Goal: Book appointment/travel/reservation

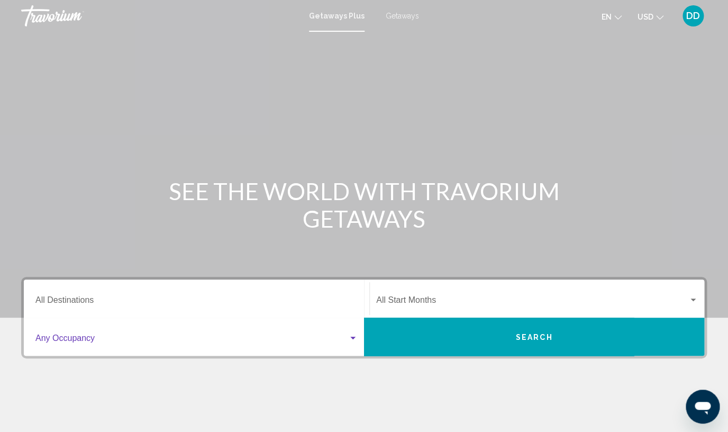
click at [353, 337] on div "Search widget" at bounding box center [352, 337] width 5 height 3
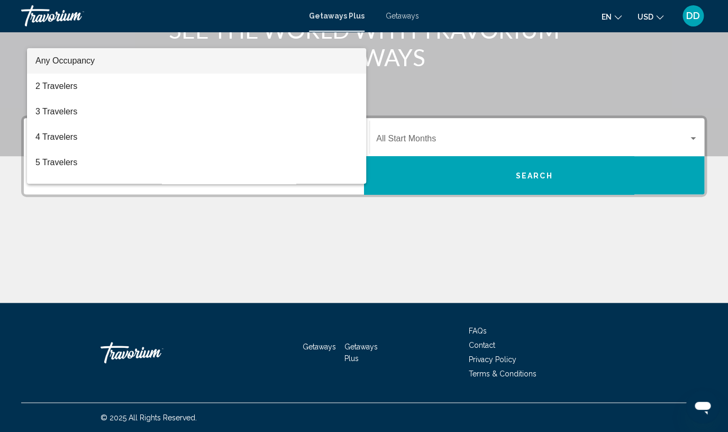
scroll to position [162, 0]
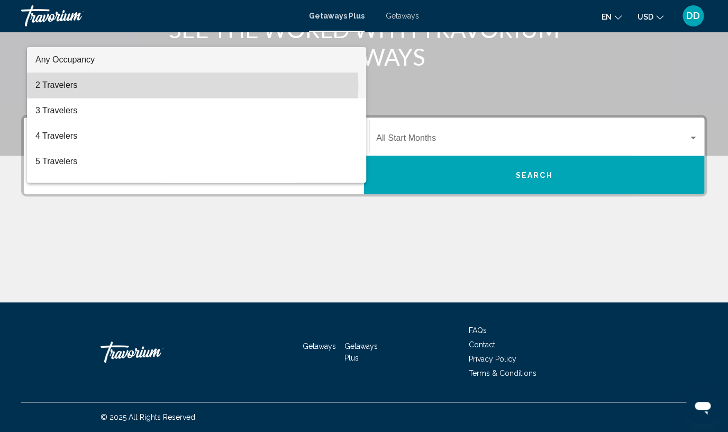
click at [61, 86] on span "2 Travelers" at bounding box center [196, 84] width 322 height 25
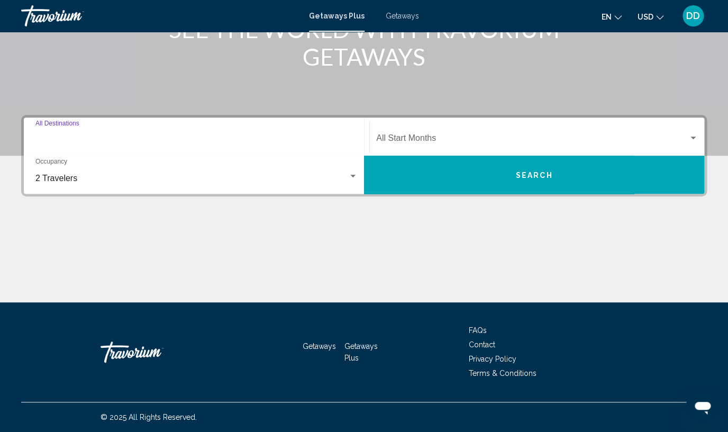
click at [96, 135] on input "Destination All Destinations" at bounding box center [196, 140] width 322 height 10
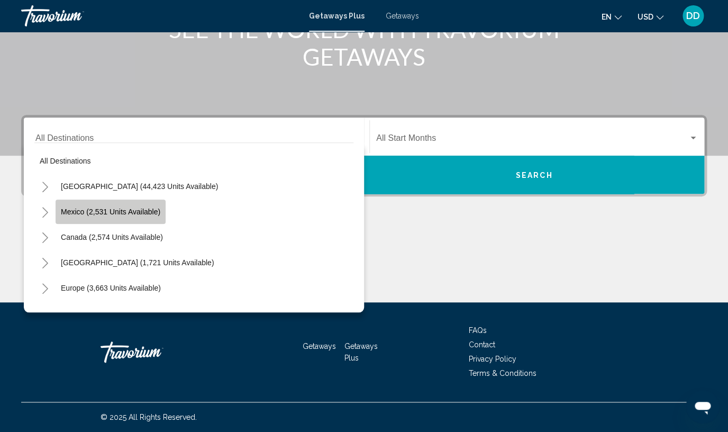
click at [114, 210] on span "Mexico (2,531 units available)" at bounding box center [110, 211] width 99 height 8
type input "**********"
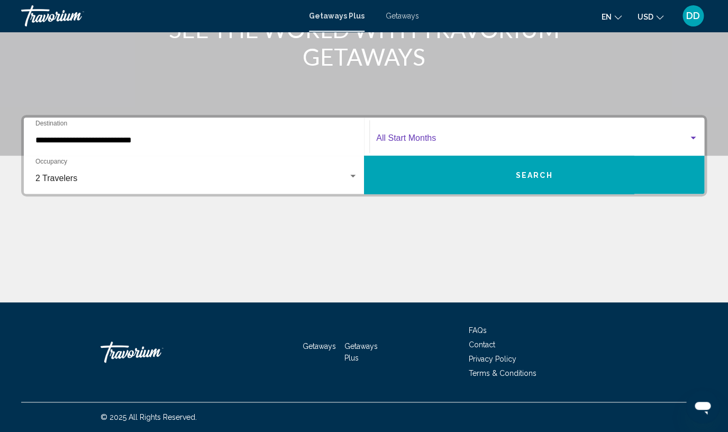
click at [415, 136] on span "Search widget" at bounding box center [532, 140] width 312 height 10
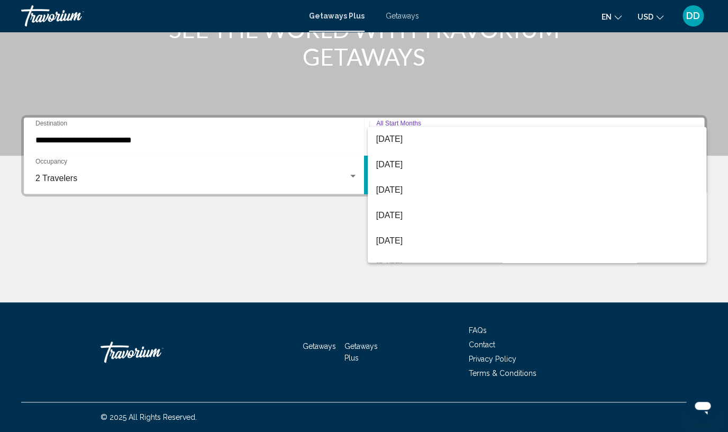
scroll to position [202, 0]
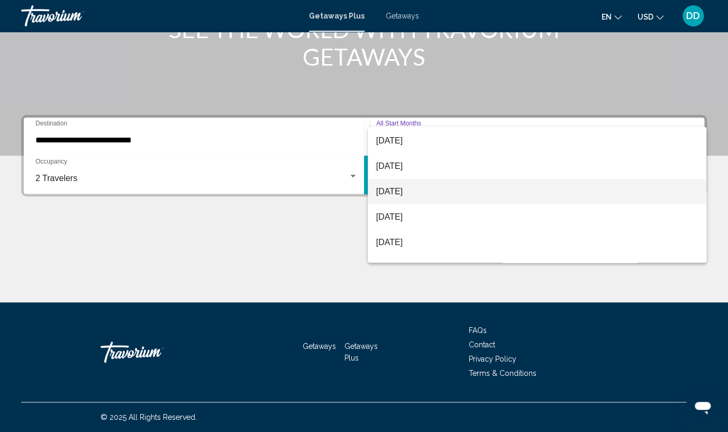
click at [429, 190] on span "[DATE]" at bounding box center [537, 191] width 322 height 25
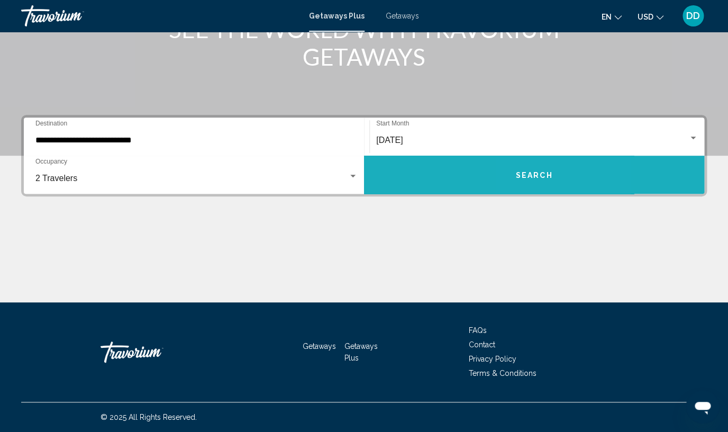
click at [533, 169] on button "Search" at bounding box center [534, 175] width 340 height 38
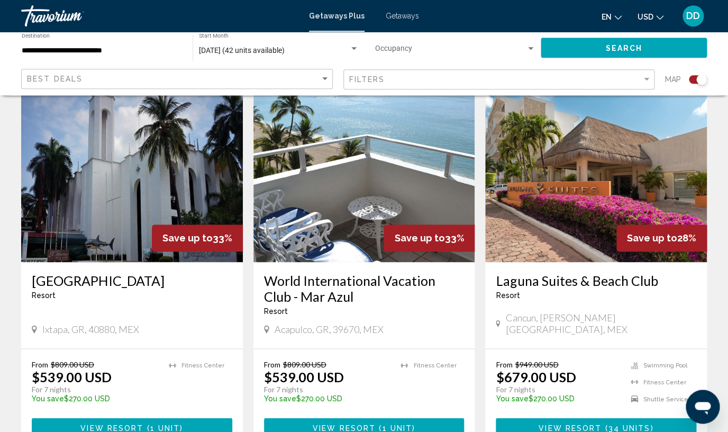
scroll to position [386, 0]
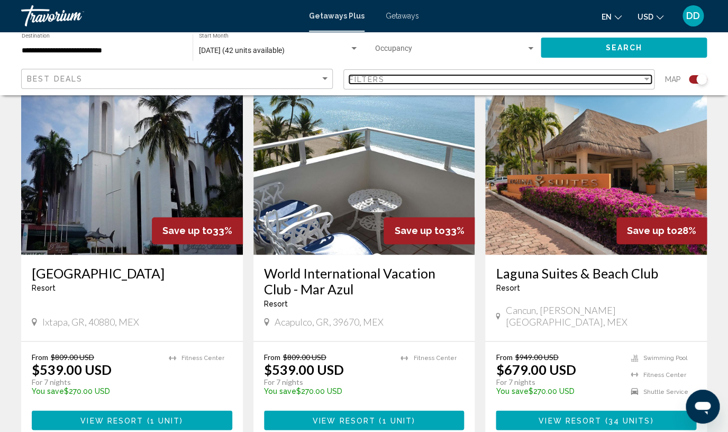
click at [645, 79] on div "Filter" at bounding box center [646, 79] width 5 height 3
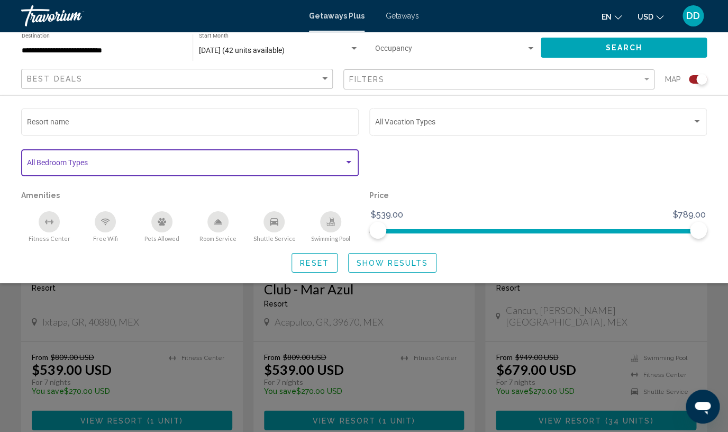
click at [350, 163] on div "Search widget" at bounding box center [348, 162] width 5 height 3
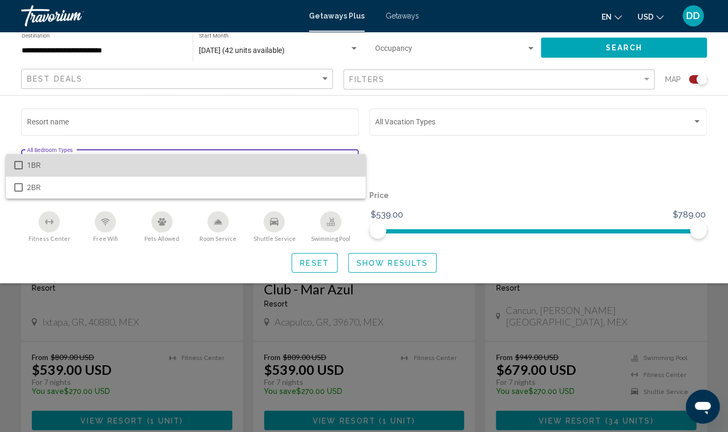
click at [348, 161] on span "1BR" at bounding box center [192, 165] width 331 height 22
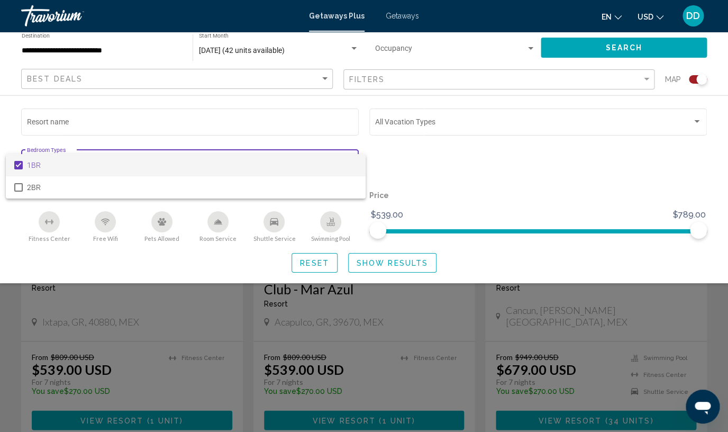
click at [417, 153] on div at bounding box center [364, 216] width 728 height 432
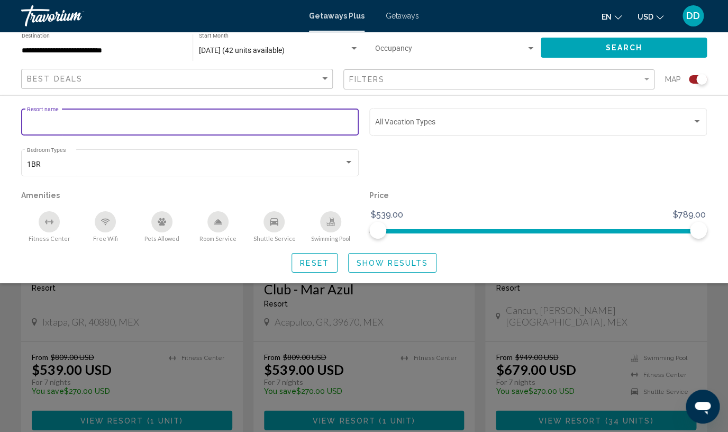
click at [312, 123] on input "Resort name" at bounding box center [190, 124] width 326 height 8
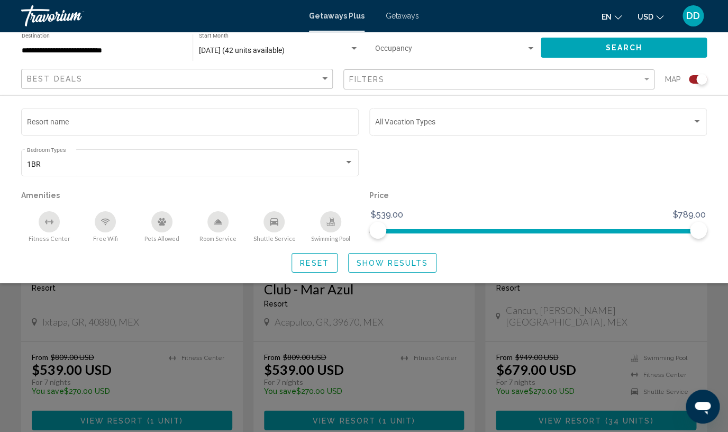
click at [387, 148] on div "Search widget" at bounding box center [538, 167] width 348 height 41
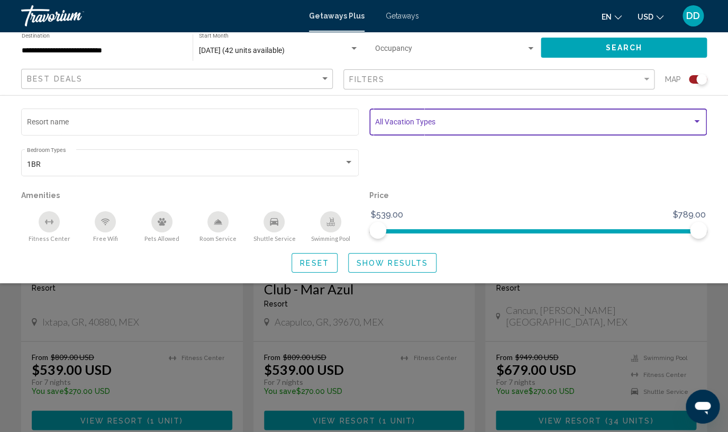
click at [697, 123] on div "Search widget" at bounding box center [696, 121] width 5 height 3
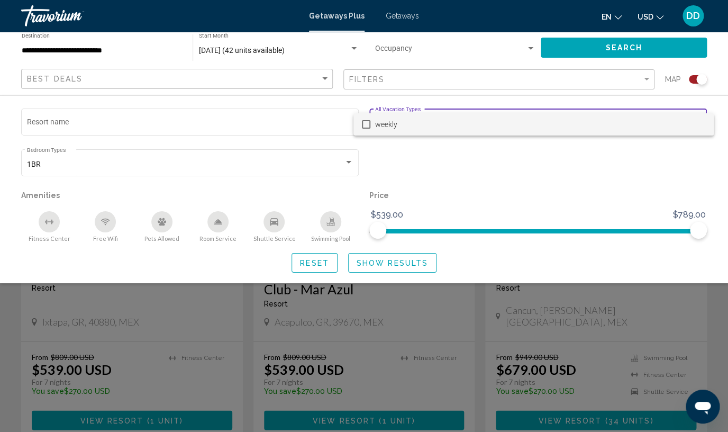
click at [513, 168] on div at bounding box center [364, 216] width 728 height 432
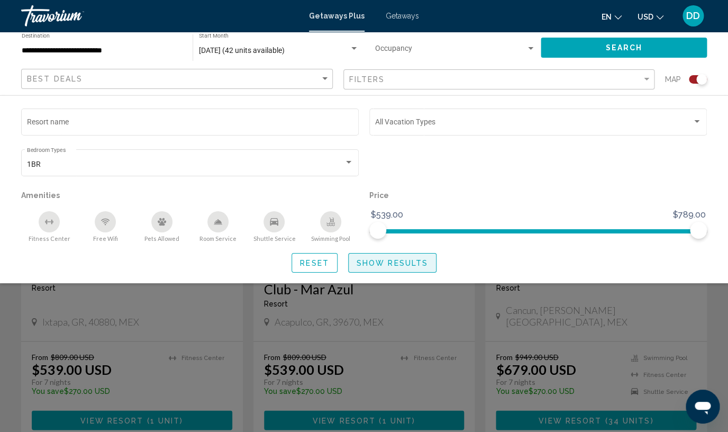
click at [393, 265] on span "Show Results" at bounding box center [392, 263] width 71 height 8
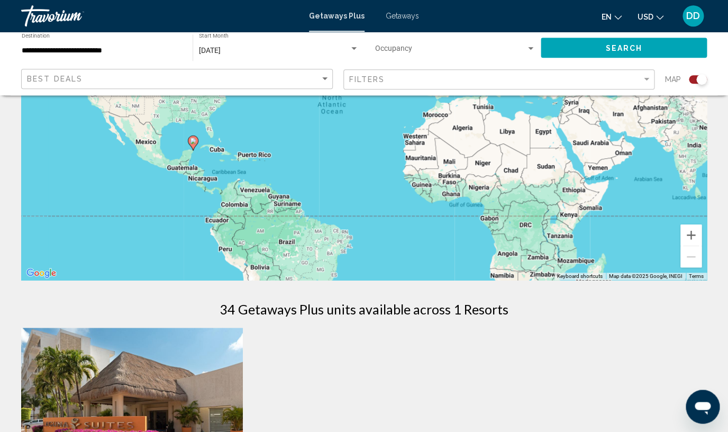
scroll to position [180, 0]
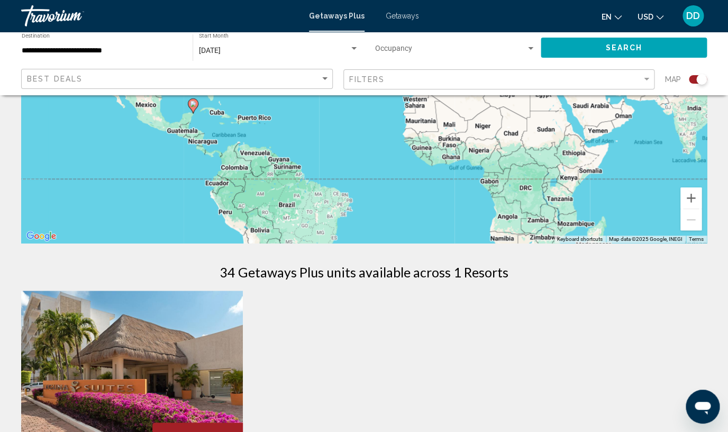
click at [726, 118] on div "← Move left → Move right ↑ Move up ↓ Move down + Zoom in - Zoom out Home Jump l…" at bounding box center [364, 304] width 728 height 758
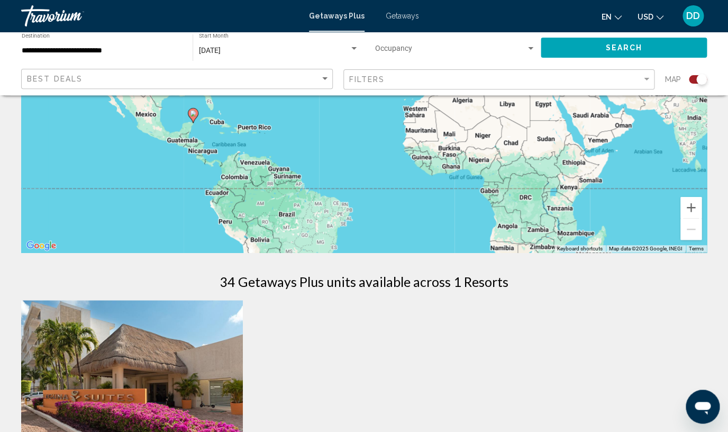
scroll to position [170, 0]
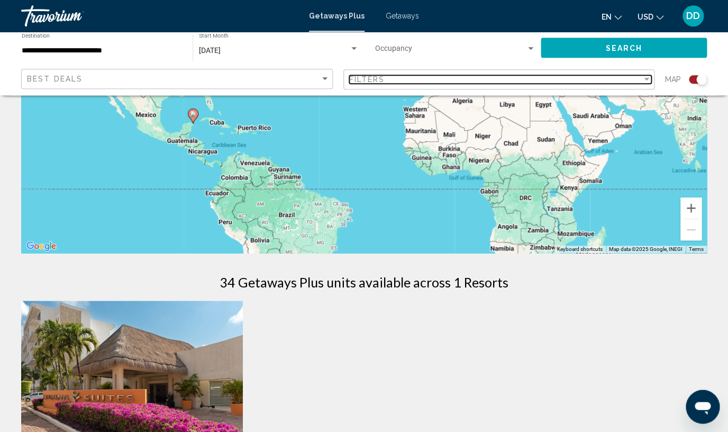
click at [645, 78] on div "Filter" at bounding box center [647, 79] width 10 height 8
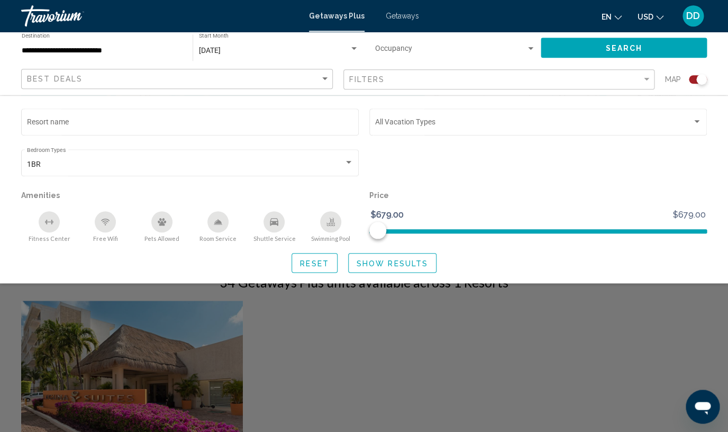
click at [409, 159] on div "Search widget" at bounding box center [538, 167] width 348 height 41
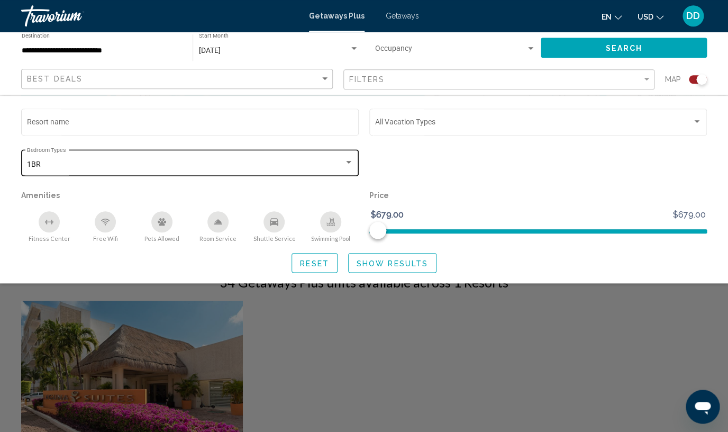
click at [351, 161] on div "Search widget" at bounding box center [349, 162] width 10 height 8
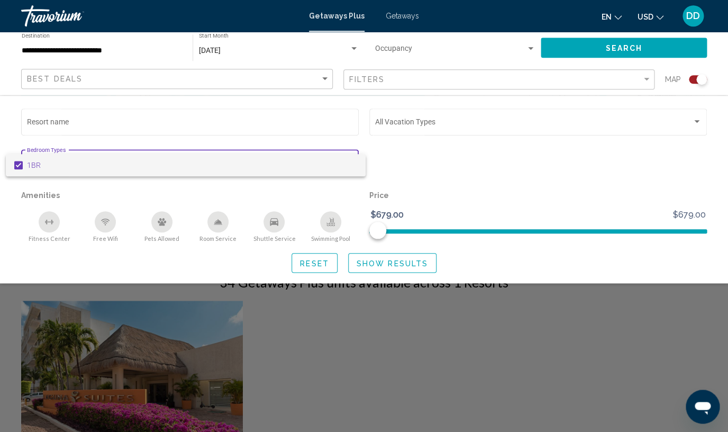
click at [351, 161] on span "1BR" at bounding box center [192, 165] width 331 height 22
click at [654, 141] on div at bounding box center [364, 216] width 728 height 432
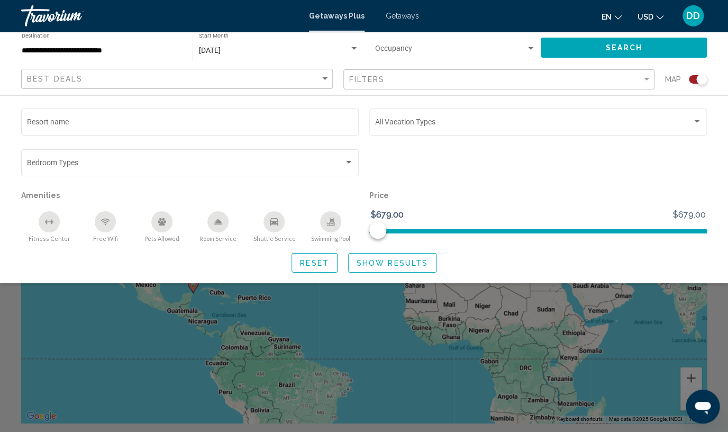
scroll to position [0, 0]
click at [601, 45] on button "Search" at bounding box center [624, 48] width 166 height 20
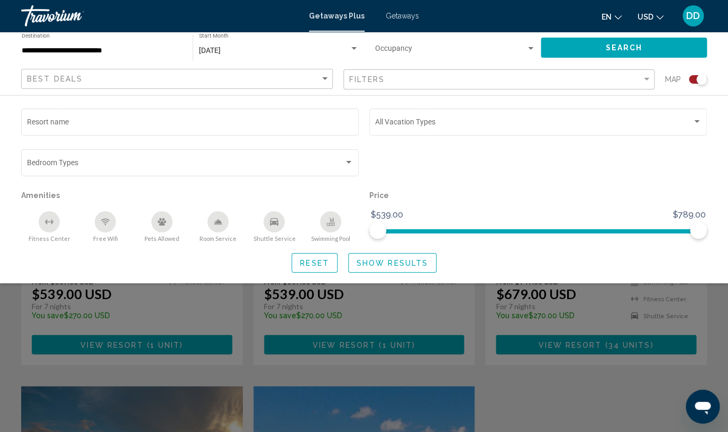
scroll to position [425, 0]
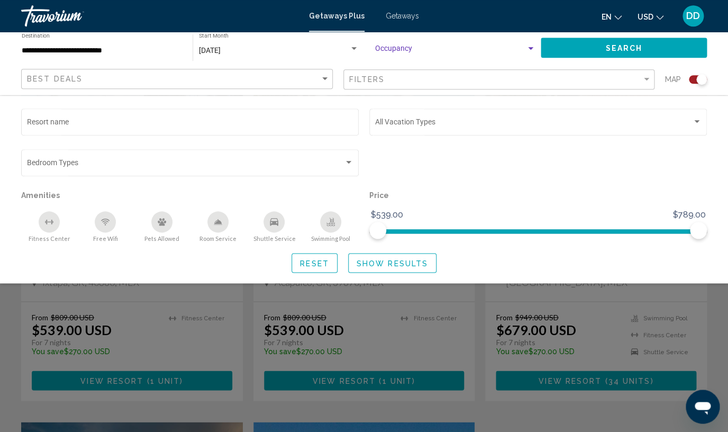
click at [532, 47] on div "Search widget" at bounding box center [531, 48] width 10 height 8
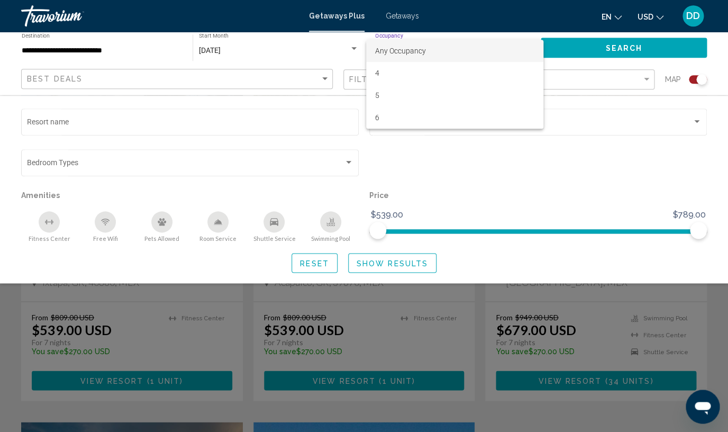
click at [531, 47] on span "Any Occupancy" at bounding box center [454, 51] width 160 height 22
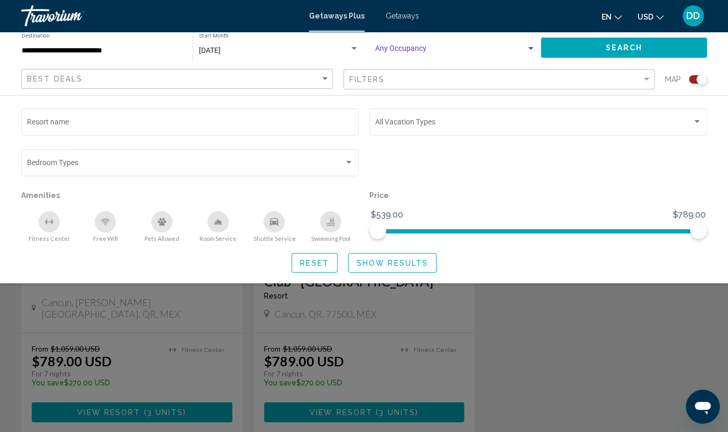
scroll to position [721, 0]
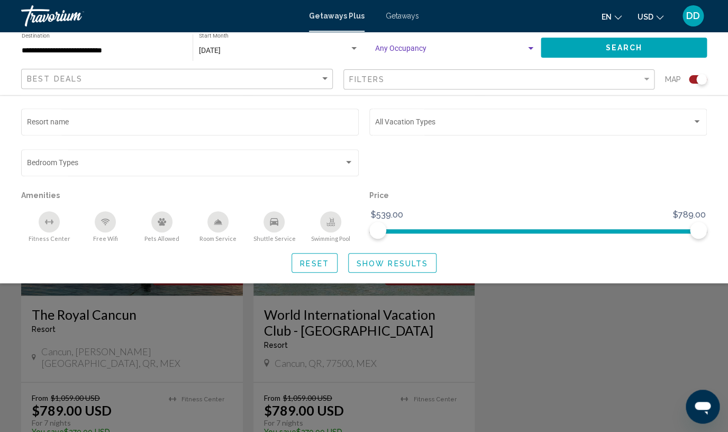
click at [377, 262] on span "Show Results" at bounding box center [392, 263] width 71 height 8
click at [316, 262] on span "Reset" at bounding box center [314, 263] width 29 height 8
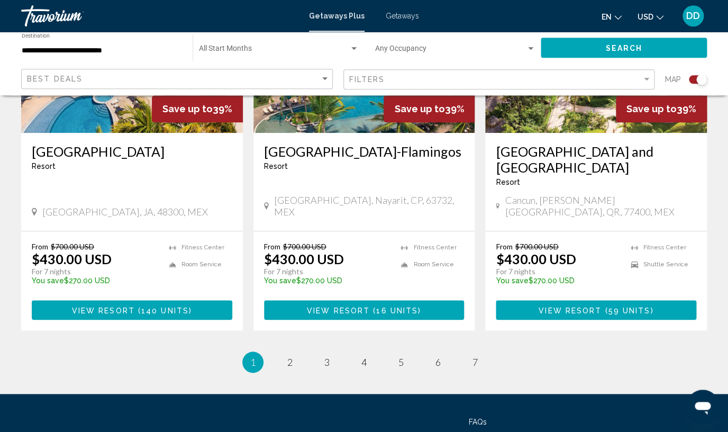
scroll to position [1683, 0]
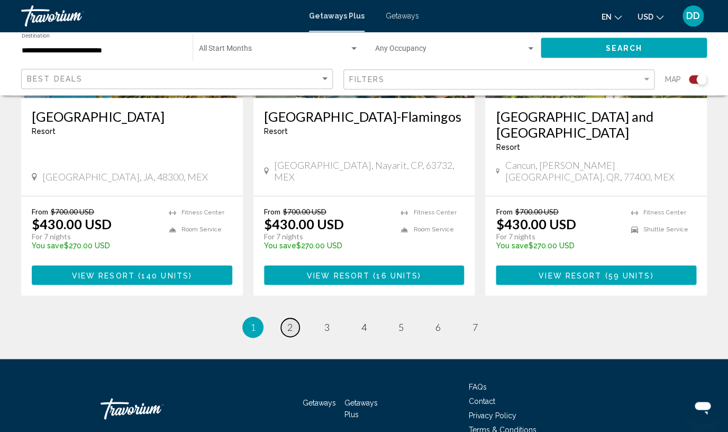
click at [293, 318] on link "page 2" at bounding box center [290, 327] width 19 height 19
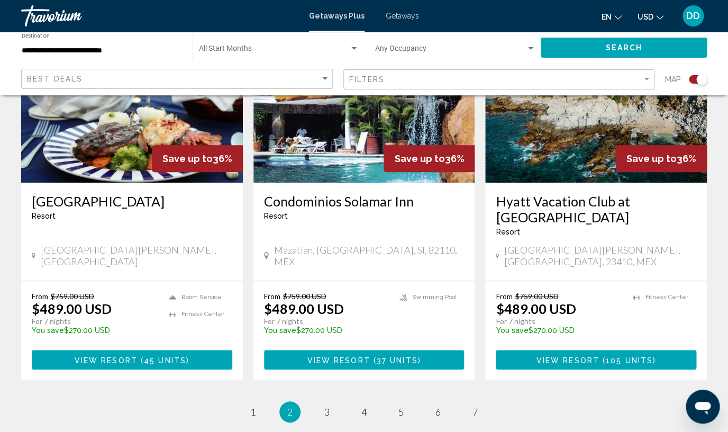
scroll to position [1599, 0]
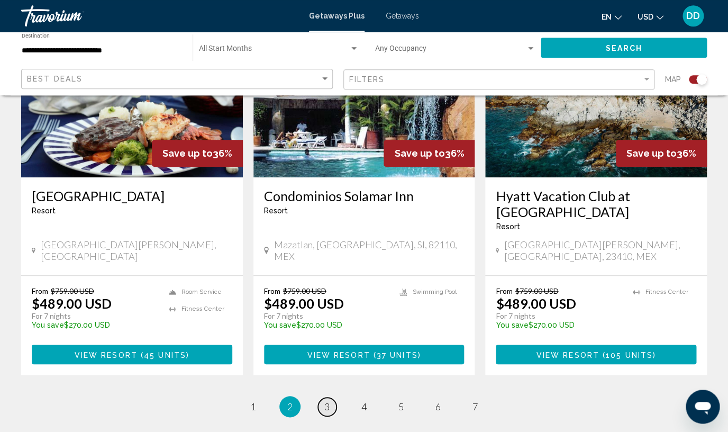
click at [329, 400] on span "3" at bounding box center [326, 406] width 5 height 12
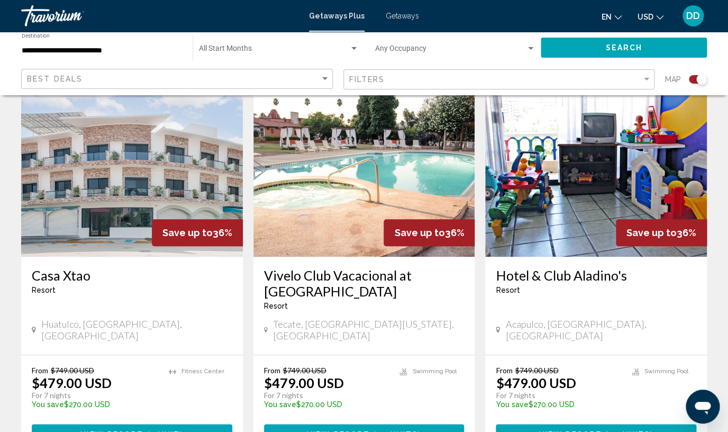
scroll to position [1614, 0]
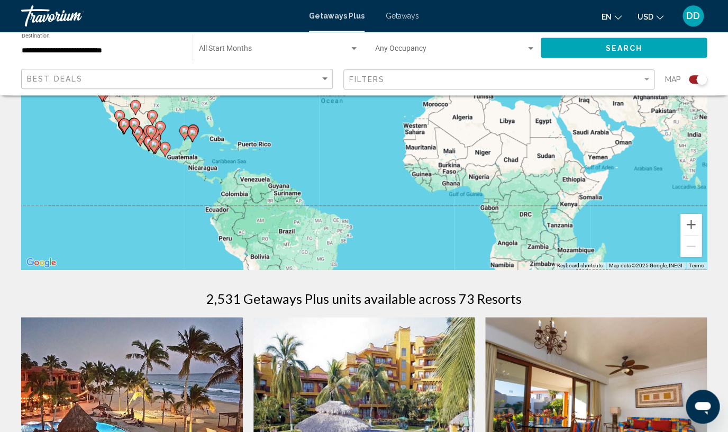
scroll to position [130, 0]
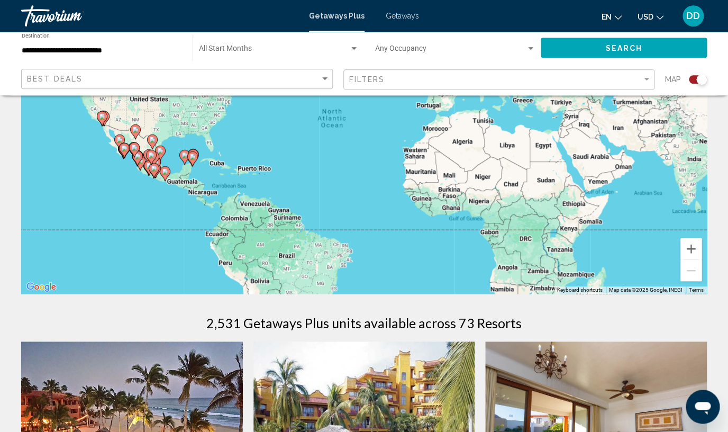
click at [127, 47] on input "**********" at bounding box center [102, 51] width 160 height 8
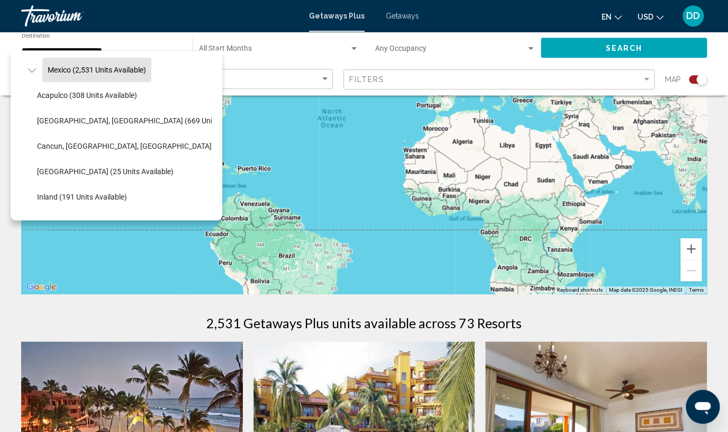
scroll to position [0, 0]
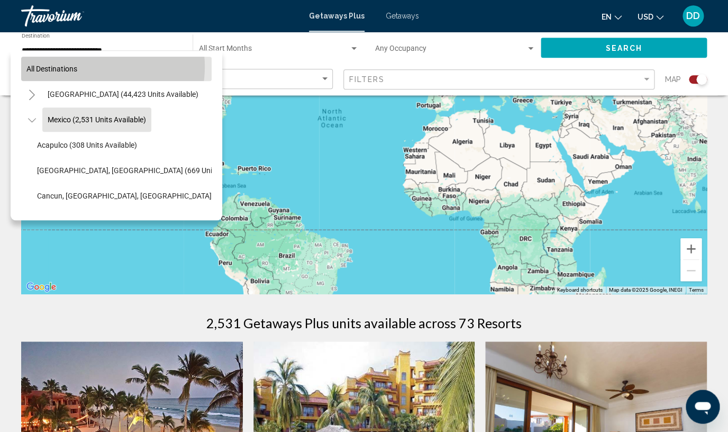
click at [95, 67] on button "All destinations" at bounding box center [116, 69] width 190 height 24
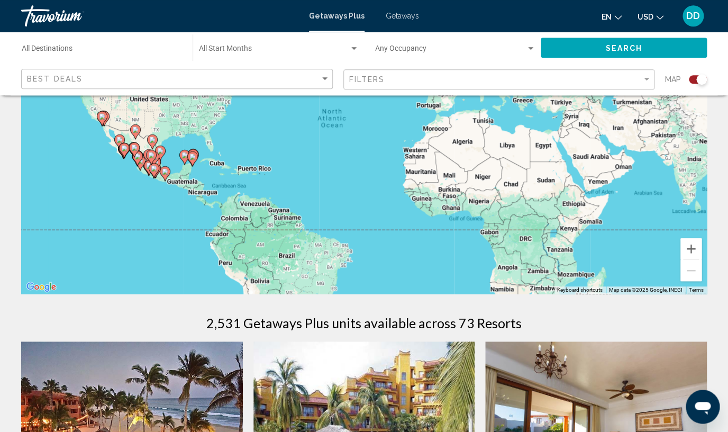
click at [78, 49] on input "Destination All Destinations" at bounding box center [102, 51] width 160 height 8
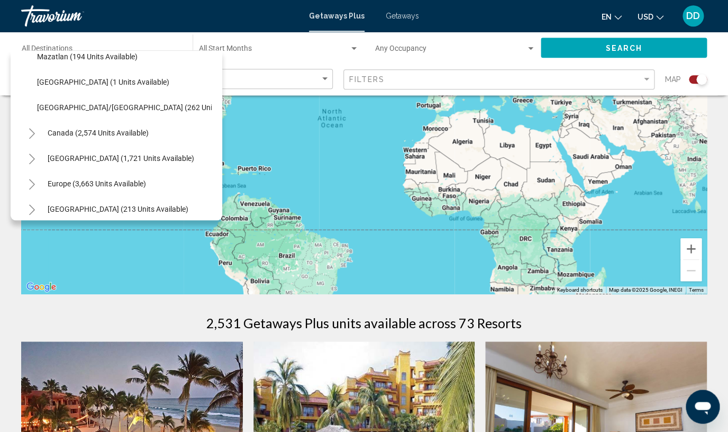
scroll to position [264, 0]
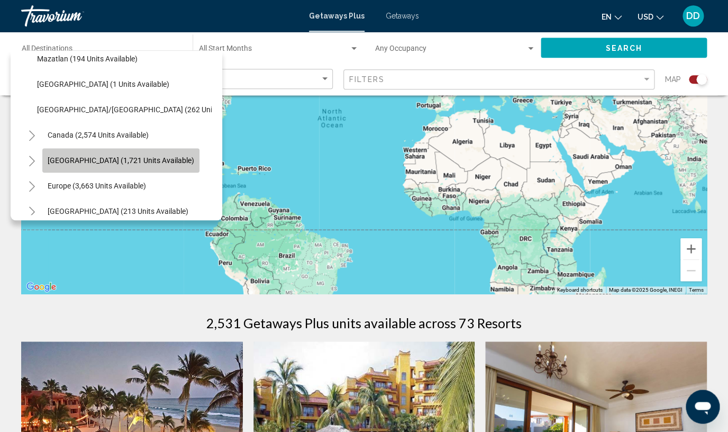
click at [122, 161] on span "[GEOGRAPHIC_DATA] (1,721 units available)" at bounding box center [121, 160] width 147 height 8
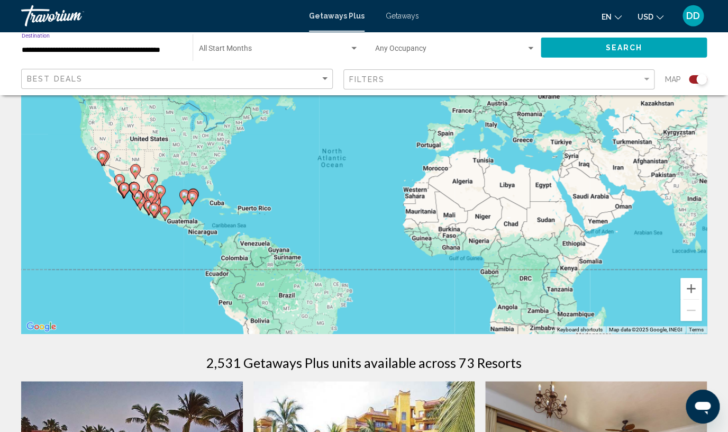
scroll to position [0, 0]
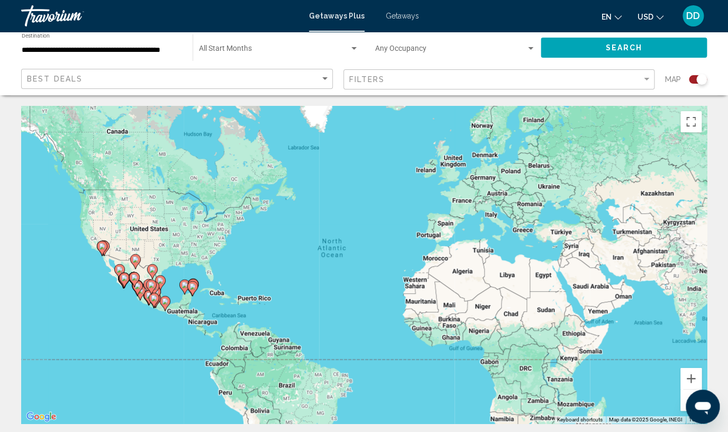
click at [133, 42] on div "**********" at bounding box center [102, 47] width 160 height 29
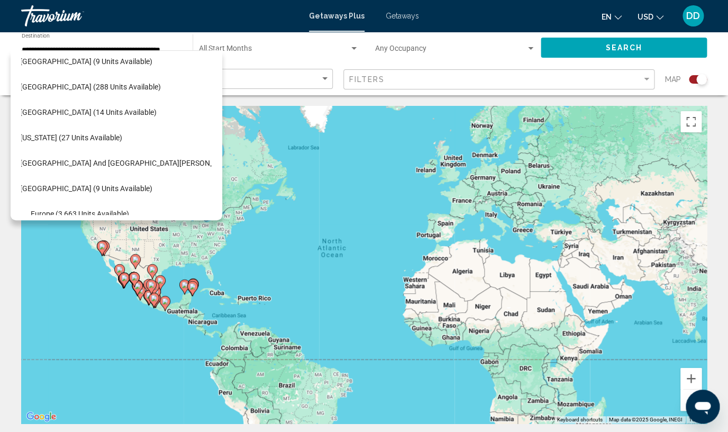
scroll to position [437, 17]
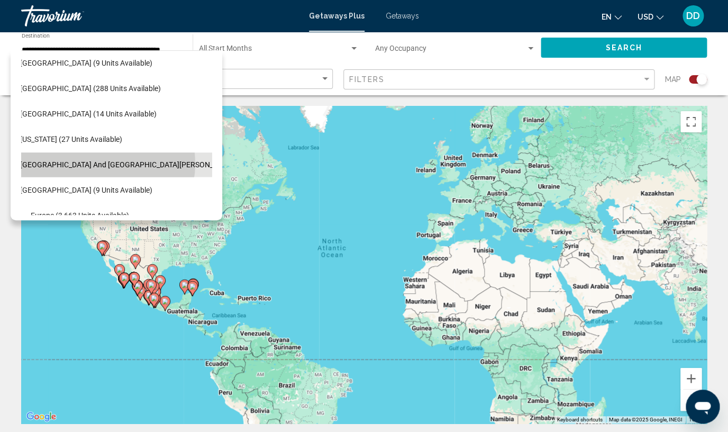
click at [102, 163] on span "[GEOGRAPHIC_DATA] and [GEOGRAPHIC_DATA][PERSON_NAME] (151 units available)" at bounding box center [162, 164] width 285 height 8
type input "**********"
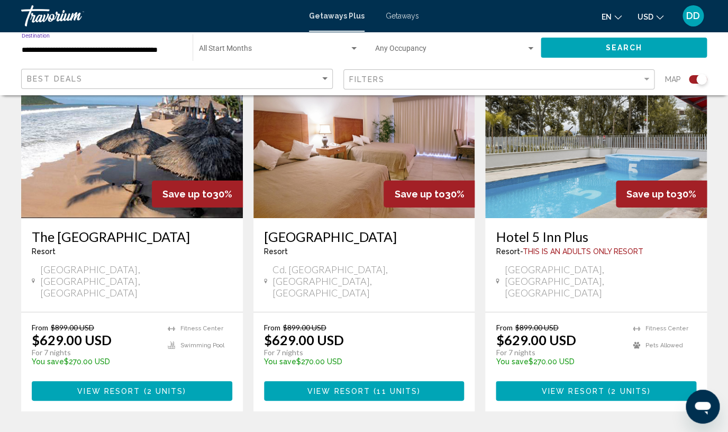
scroll to position [1685, 0]
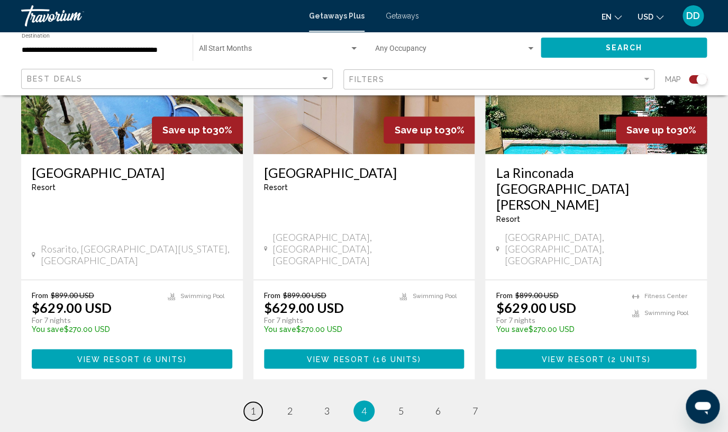
click at [251, 405] on span "1" at bounding box center [252, 411] width 5 height 12
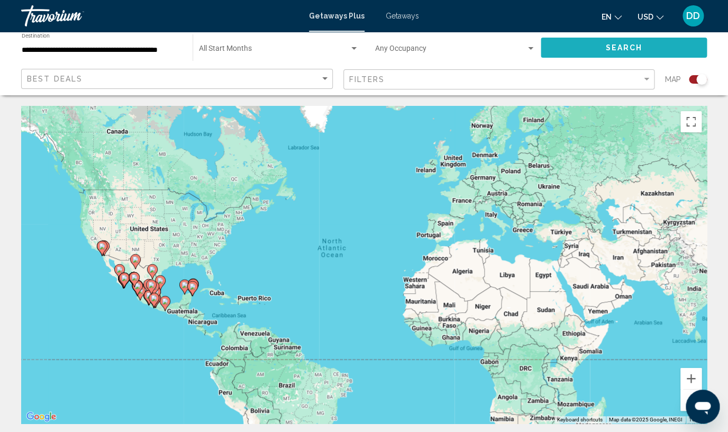
click at [627, 47] on span "Search" at bounding box center [623, 48] width 37 height 8
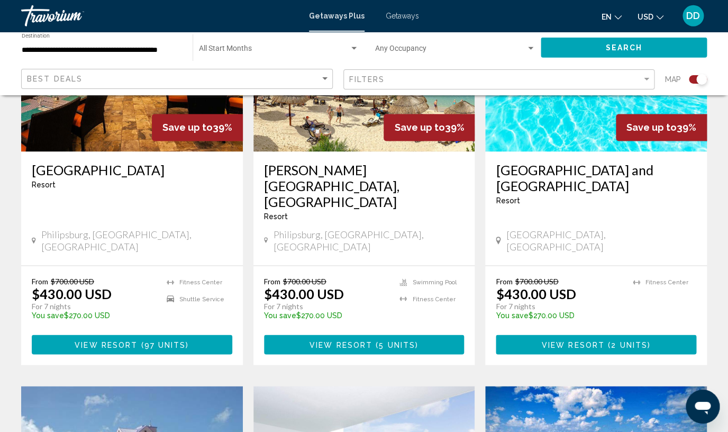
scroll to position [472, 0]
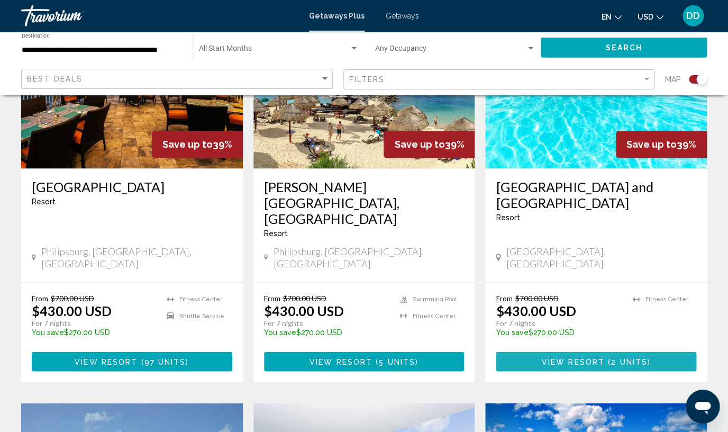
click at [586, 357] on span "View Resort" at bounding box center [573, 361] width 63 height 8
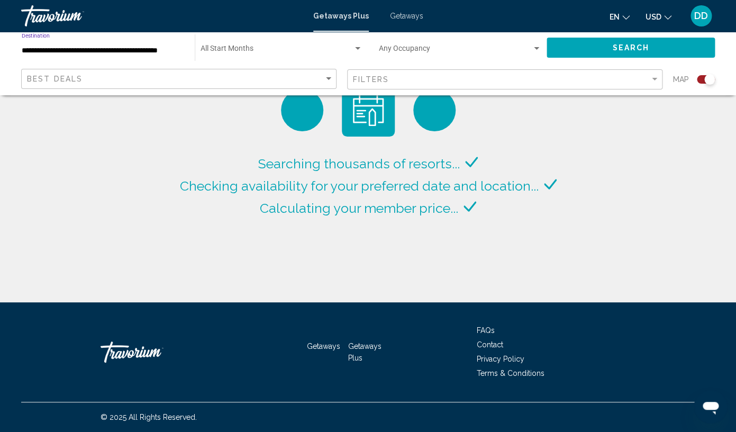
click at [82, 52] on input "**********" at bounding box center [103, 51] width 162 height 8
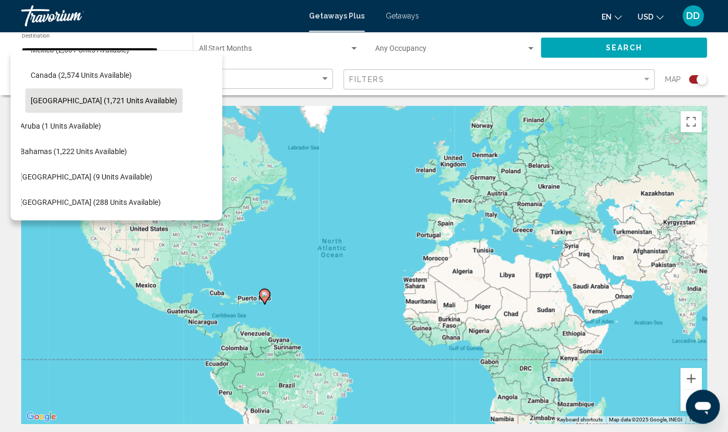
scroll to position [63, 17]
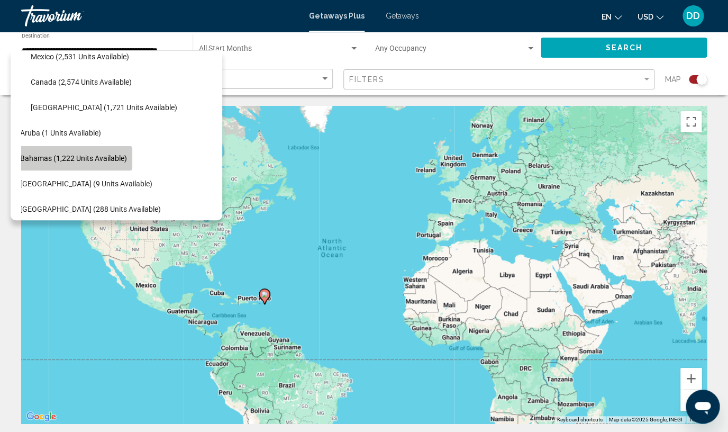
click at [77, 156] on span "Bahamas (1,222 units available)" at bounding box center [73, 158] width 107 height 8
type input "**********"
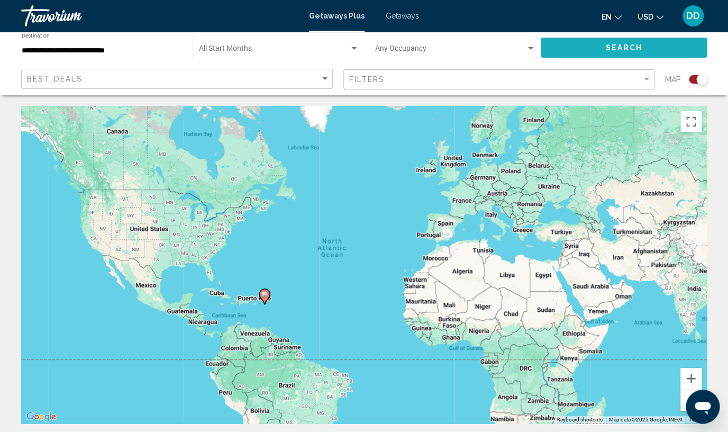
click at [619, 45] on span "Search" at bounding box center [623, 48] width 37 height 8
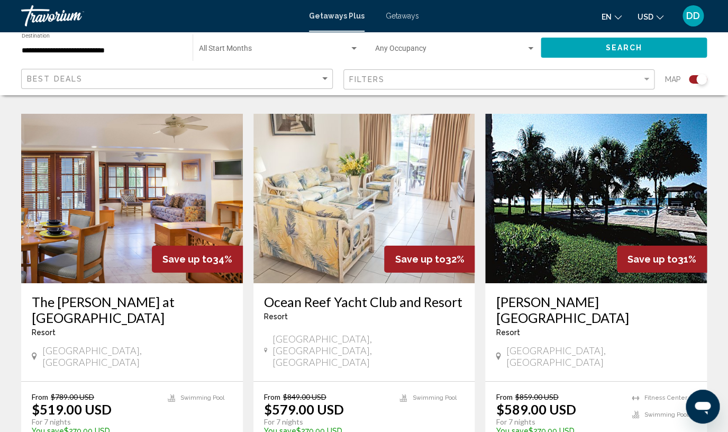
scroll to position [1157, 0]
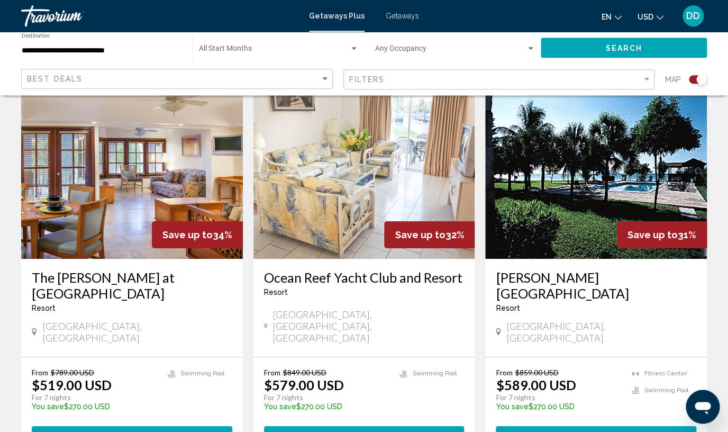
drag, startPoint x: 719, startPoint y: 272, endPoint x: 716, endPoint y: 301, distance: 29.2
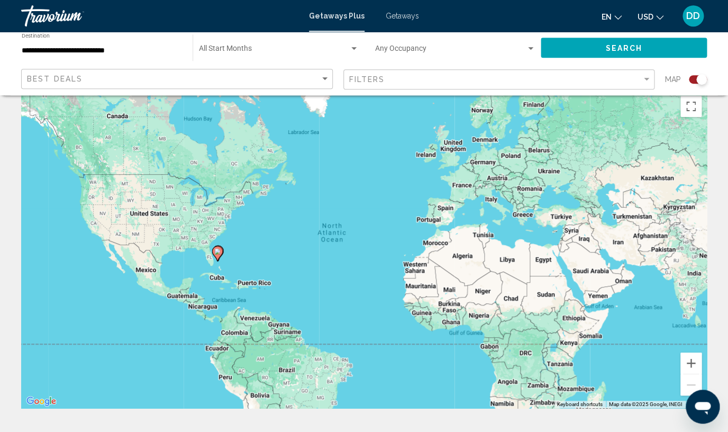
scroll to position [0, 0]
